Goal: Information Seeking & Learning: Learn about a topic

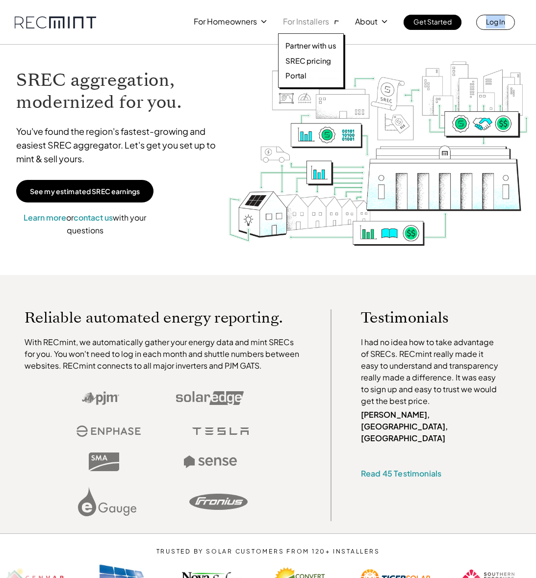
click at [296, 21] on p "For Installers" at bounding box center [306, 22] width 46 height 14
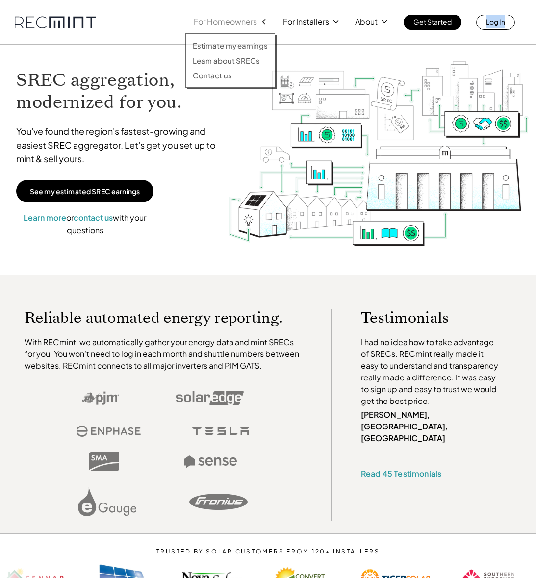
click at [214, 21] on p "For Homeowners" at bounding box center [225, 22] width 63 height 14
click at [217, 63] on p "Learn about SRECs" at bounding box center [226, 61] width 67 height 10
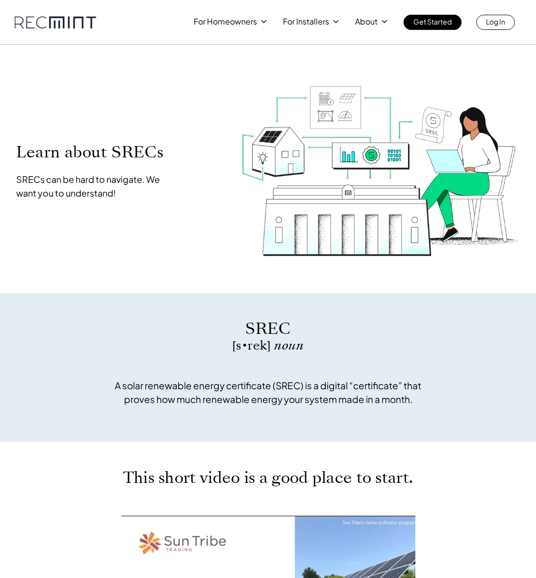
click at [74, 20] on link at bounding box center [55, 22] width 81 height 12
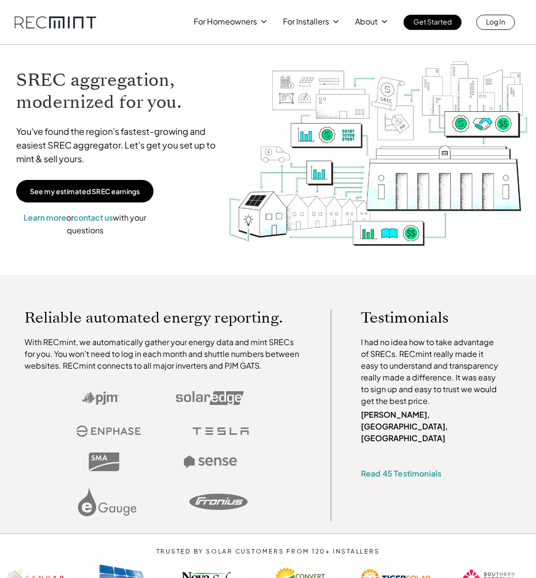
click at [228, 233] on img at bounding box center [379, 157] width 302 height 243
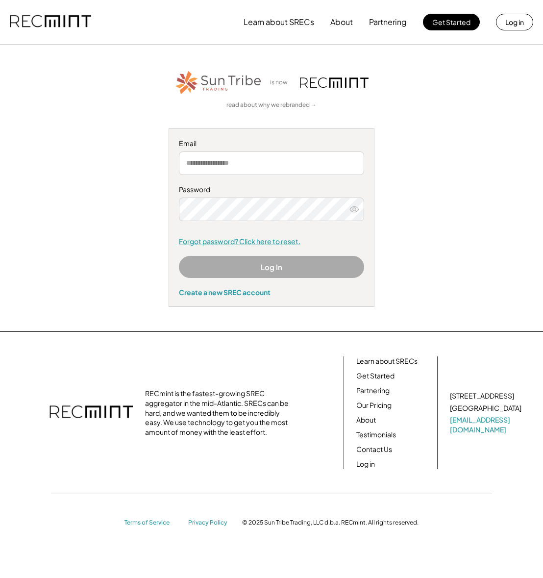
click at [232, 241] on link "Forgot password? Click here to reset." at bounding box center [271, 242] width 185 height 10
